Goal: Transaction & Acquisition: Purchase product/service

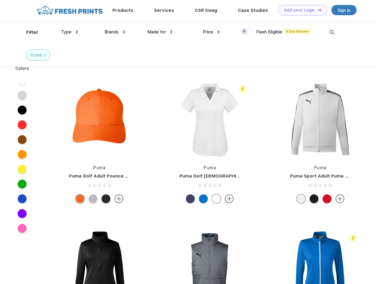
click at [301, 10] on link "Add your Logo Design Tool" at bounding box center [303, 10] width 49 height 10
click at [0, 0] on div "Design Tool" at bounding box center [0, 0] width 0 height 0
click at [317, 10] on link "Add your Logo Design Tool" at bounding box center [303, 10] width 49 height 10
click at [28, 32] on div "Filter" at bounding box center [32, 32] width 12 height 7
click at [70, 32] on span "Type" at bounding box center [66, 31] width 10 height 5
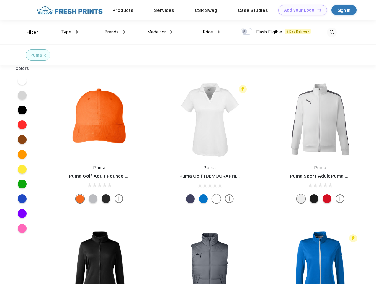
click at [115, 32] on span "Brands" at bounding box center [112, 31] width 14 height 5
click at [160, 32] on span "Made for" at bounding box center [156, 31] width 19 height 5
click at [212, 32] on span "Price" at bounding box center [208, 31] width 10 height 5
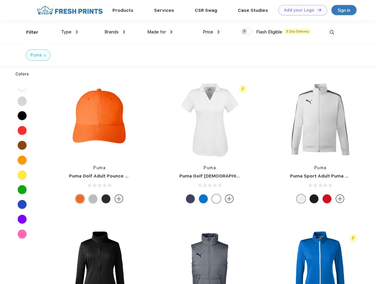
click at [247, 32] on div at bounding box center [247, 31] width 12 height 7
click at [245, 32] on input "checkbox" at bounding box center [243, 30] width 4 height 4
click at [332, 32] on img at bounding box center [332, 32] width 10 height 10
